Goal: Transaction & Acquisition: Purchase product/service

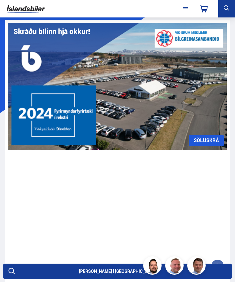
click at [178, 12] on button at bounding box center [185, 9] width 15 height 8
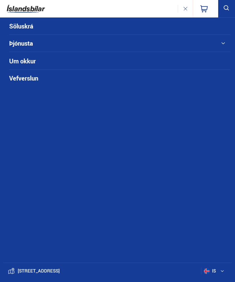
click at [213, 31] on li "Söluskrá" at bounding box center [119, 26] width 221 height 17
click at [208, 26] on link "Söluskrá" at bounding box center [108, 26] width 199 height 17
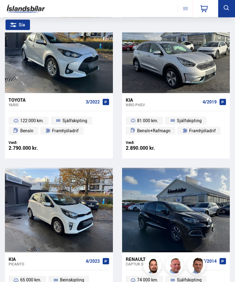
scroll to position [1665, 0]
click at [231, 12] on button at bounding box center [226, 8] width 17 height 17
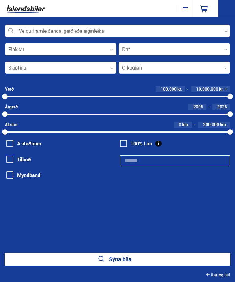
scroll to position [0, 0]
click at [219, 30] on div at bounding box center [117, 31] width 225 height 12
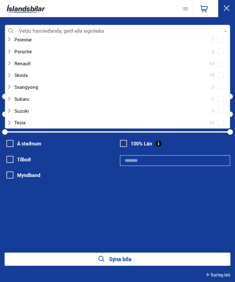
scroll to position [382, 0]
click at [26, 118] on div at bounding box center [111, 122] width 209 height 9
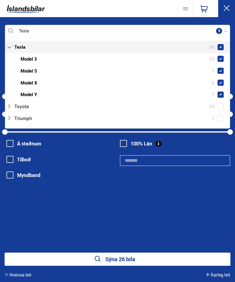
scroll to position [470, 0]
click at [222, 57] on span at bounding box center [221, 58] width 2 height 2
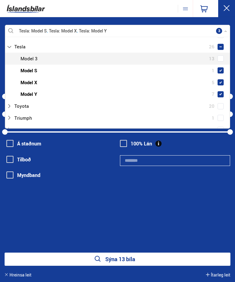
click at [222, 55] on span at bounding box center [221, 58] width 6 height 6
click at [204, 194] on div "Tesla Veldu framleiðanda, gerð eða eiginleika 5 Hreinsa valið Audi 19 BMW 21 Ch…" at bounding box center [117, 123] width 235 height 197
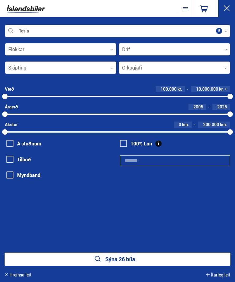
scroll to position [0, 5]
click at [134, 259] on button "Sýna 26 bíla" at bounding box center [118, 259] width 226 height 13
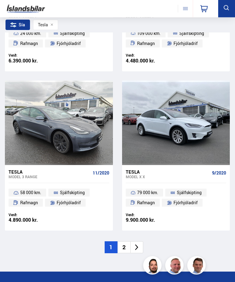
scroll to position [1753, 0]
click at [141, 241] on li at bounding box center [136, 247] width 13 height 12
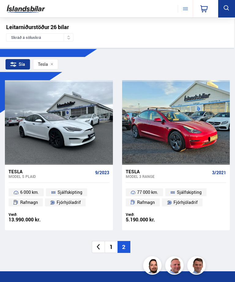
click at [111, 247] on li "1" at bounding box center [111, 247] width 13 height 12
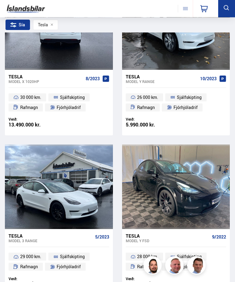
scroll to position [254, 0]
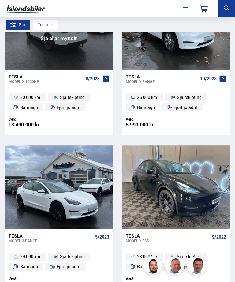
click at [94, 57] on div at bounding box center [103, 27] width 22 height 85
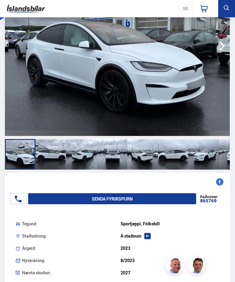
scroll to position [95, 0]
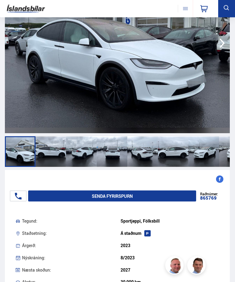
click at [220, 152] on div at bounding box center [234, 152] width 31 height 31
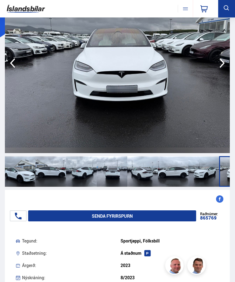
scroll to position [47, 0]
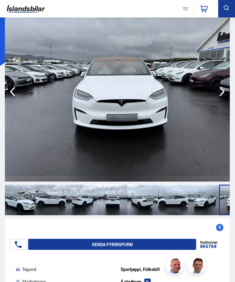
click at [225, 104] on img at bounding box center [117, 92] width 225 height 180
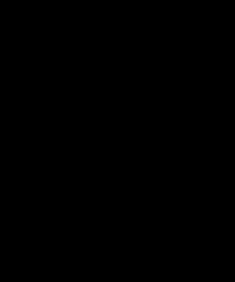
click at [225, 104] on div at bounding box center [117, 141] width 235 height 282
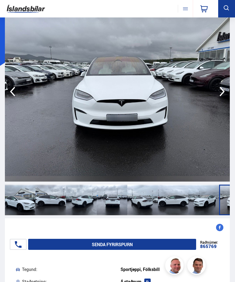
click at [225, 103] on img at bounding box center [117, 92] width 225 height 180
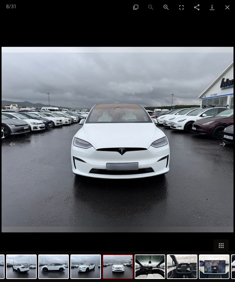
click at [227, 145] on button "Next slide" at bounding box center [222, 144] width 13 height 12
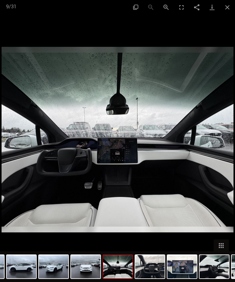
click at [229, 145] on button "Next slide" at bounding box center [222, 144] width 13 height 12
click at [228, 146] on button "Next slide" at bounding box center [222, 144] width 13 height 12
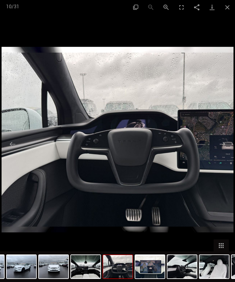
click at [228, 147] on button "Next slide" at bounding box center [222, 144] width 13 height 12
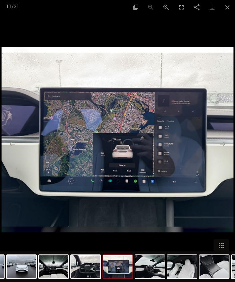
click at [228, 146] on button "Next slide" at bounding box center [222, 144] width 13 height 12
click at [228, 145] on button "Next slide" at bounding box center [222, 144] width 13 height 12
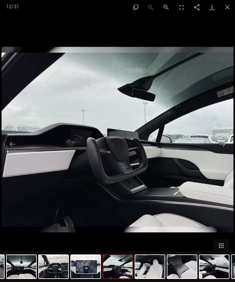
click at [228, 147] on button "Next slide" at bounding box center [222, 144] width 13 height 12
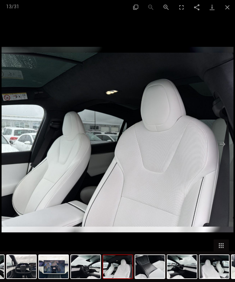
click at [228, 144] on button "Next slide" at bounding box center [222, 144] width 13 height 12
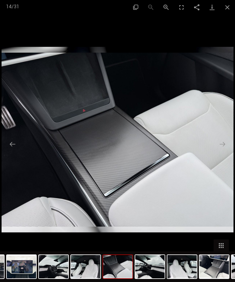
click at [227, 143] on button "Next slide" at bounding box center [222, 144] width 13 height 12
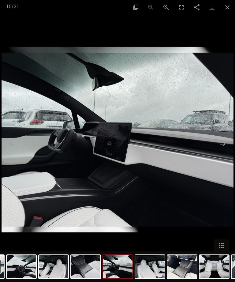
click at [227, 144] on button "Next slide" at bounding box center [222, 144] width 13 height 12
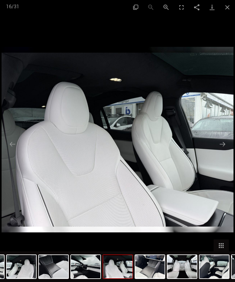
click at [227, 144] on button "Next slide" at bounding box center [222, 144] width 13 height 12
click at [227, 142] on button "Next slide" at bounding box center [222, 144] width 13 height 12
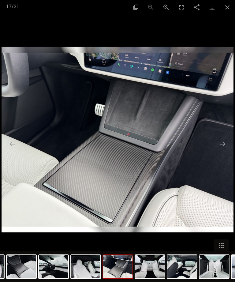
click at [226, 145] on button "Next slide" at bounding box center [222, 144] width 13 height 12
click at [226, 147] on button "Next slide" at bounding box center [222, 144] width 13 height 12
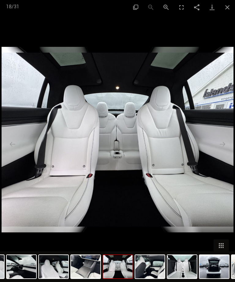
click at [225, 144] on button "Next slide" at bounding box center [222, 144] width 13 height 12
click at [226, 141] on button "Next slide" at bounding box center [222, 144] width 13 height 12
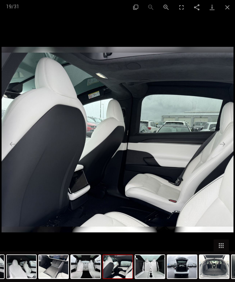
click at [225, 148] on button "Next slide" at bounding box center [222, 144] width 13 height 12
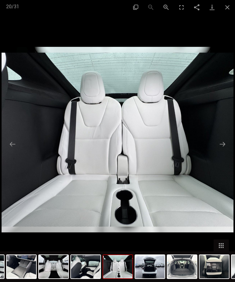
click at [226, 146] on button "Next slide" at bounding box center [222, 144] width 13 height 12
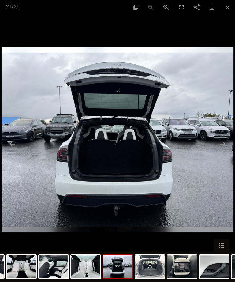
click at [225, 148] on button "Next slide" at bounding box center [222, 144] width 13 height 12
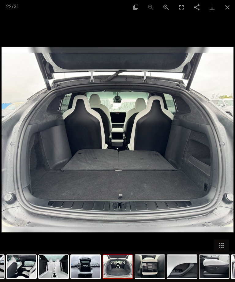
click at [224, 145] on button "Next slide" at bounding box center [222, 144] width 13 height 12
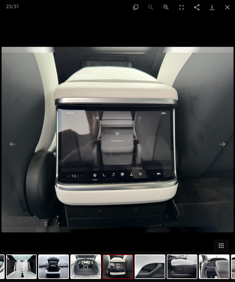
click at [225, 145] on button "Next slide" at bounding box center [222, 144] width 13 height 12
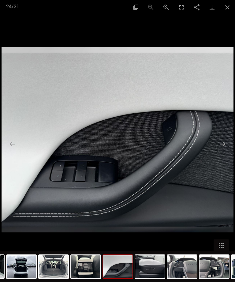
click at [226, 145] on button "Next slide" at bounding box center [222, 144] width 13 height 12
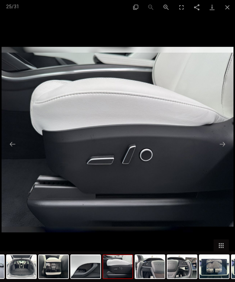
scroll to position [254, 0]
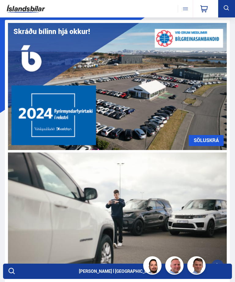
click at [227, 9] on icon at bounding box center [226, 7] width 5 height 5
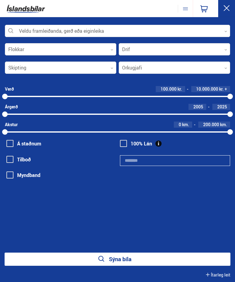
click at [224, 34] on div at bounding box center [117, 31] width 225 height 12
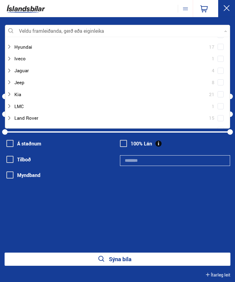
scroll to position [165, 0]
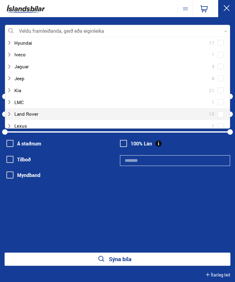
click at [151, 111] on div at bounding box center [111, 114] width 209 height 9
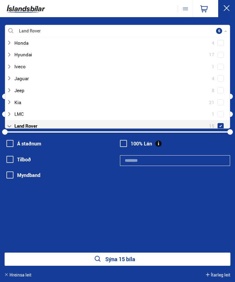
scroll to position [0, 0]
click at [170, 259] on button "Sýna 15 bíla" at bounding box center [118, 259] width 226 height 13
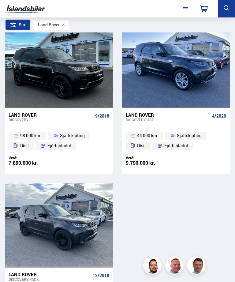
scroll to position [1013, 0]
click at [9, 279] on div "Land Rover Discovery PACK 12/2018" at bounding box center [59, 277] width 101 height 18
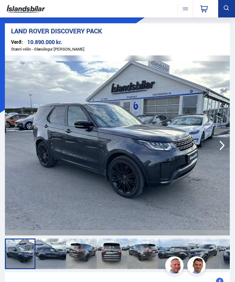
click at [220, 147] on icon "button" at bounding box center [222, 146] width 12 height 12
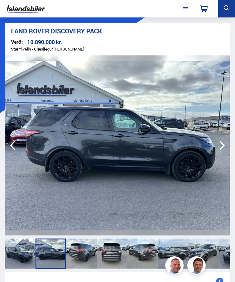
click at [221, 149] on icon "button" at bounding box center [222, 145] width 5 height 9
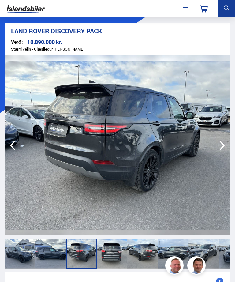
click at [216, 154] on img at bounding box center [117, 145] width 225 height 180
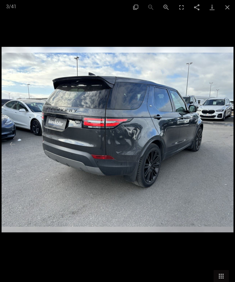
click at [225, 147] on button "Next slide" at bounding box center [222, 144] width 13 height 12
